Goal: Information Seeking & Learning: Check status

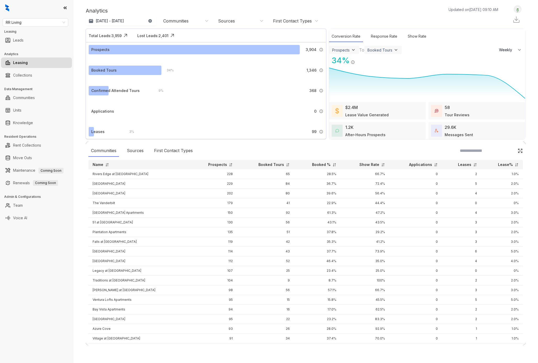
select select "******"
click at [519, 12] on img at bounding box center [517, 9] width 7 height 5
click at [405, 20] on div "Sep 14, 2025 - Oct 13, 2025 Today Last 7 days Last 30 days Month to date Year t…" at bounding box center [306, 21] width 440 height 10
click at [53, 230] on div "RR Living Leasing Leads Analytics Leasing Collections Data Management Communiti…" at bounding box center [36, 181] width 73 height 363
click at [32, 258] on div "RR Living Leasing Leads Analytics Leasing Collections Data Management Communiti…" at bounding box center [36, 181] width 73 height 363
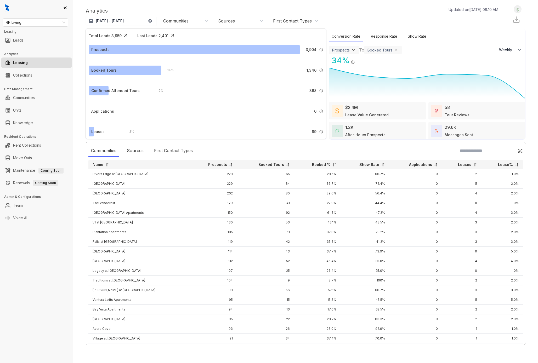
click at [18, 252] on div "RR Living Leasing Leads Analytics Leasing Collections Data Management Communiti…" at bounding box center [36, 181] width 73 height 363
select select "******"
click at [63, 265] on div "RR Living Leasing Leads Analytics Leasing Collections Data Management Communiti…" at bounding box center [36, 181] width 73 height 363
click at [515, 11] on img at bounding box center [517, 9] width 7 height 5
click at [378, 12] on div "Analytics Updated on [DATE] 09:12 AM" at bounding box center [295, 11] width 418 height 8
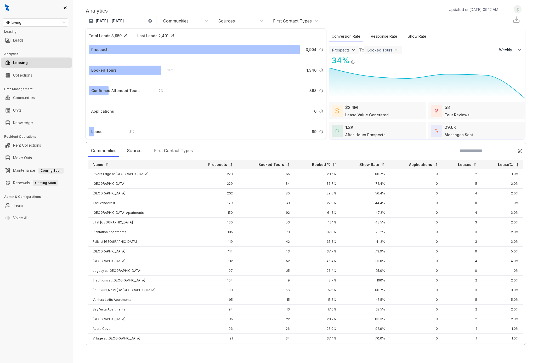
click at [82, 3] on div "Analytics Updated on [DATE] 09:12 AM Sep 14, 2025 - [DATE] [DATE] Last 7 days L…" at bounding box center [305, 181] width 465 height 363
click at [76, 7] on div "Analytics Updated on [DATE] 09:12 AM Sep 14, 2025 - [DATE] [DATE] Last 7 days L…" at bounding box center [305, 181] width 465 height 363
drag, startPoint x: 79, startPoint y: 256, endPoint x: 53, endPoint y: 267, distance: 29.3
click at [78, 257] on div "Analytics Updated on [DATE] 09:12 AM Sep 14, 2025 - [DATE] [DATE] Last 7 days L…" at bounding box center [305, 181] width 465 height 363
click at [519, 9] on img at bounding box center [517, 9] width 7 height 5
